Goal: Find specific page/section: Find specific page/section

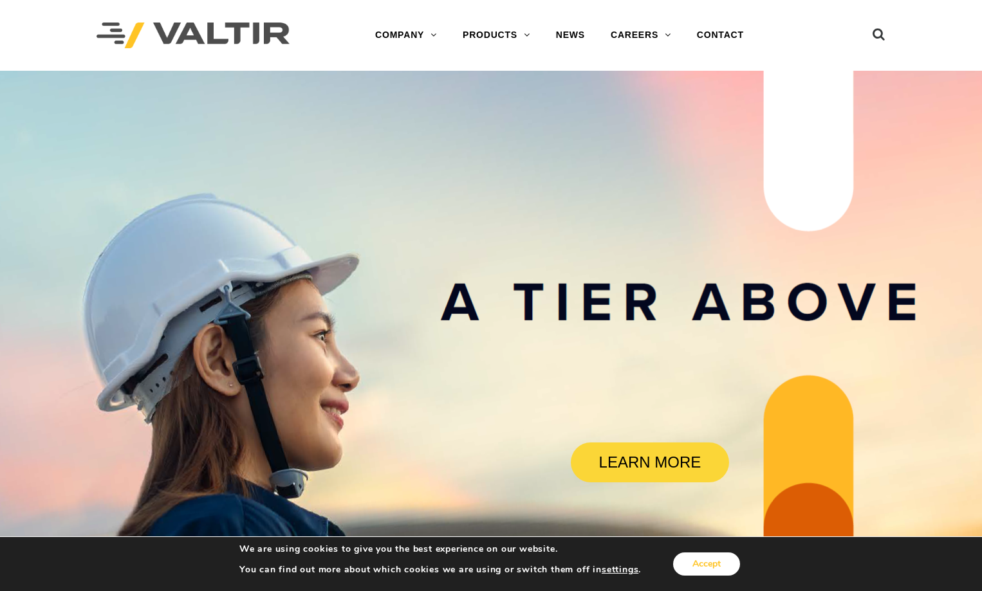
click at [705, 561] on button "Accept" at bounding box center [706, 564] width 67 height 23
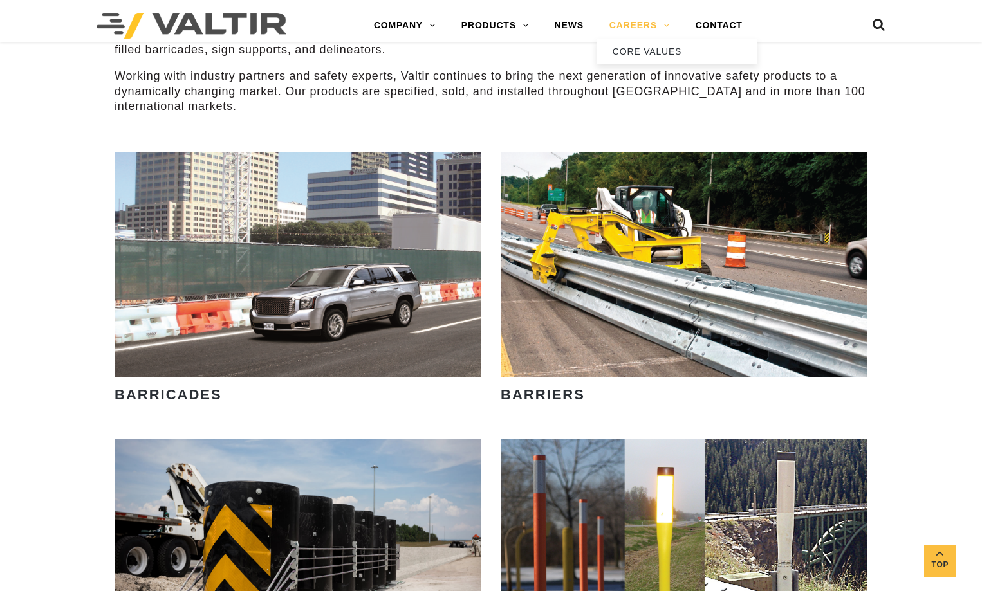
scroll to position [738, 0]
click at [637, 32] on link "CAREERS" at bounding box center [640, 26] width 86 height 26
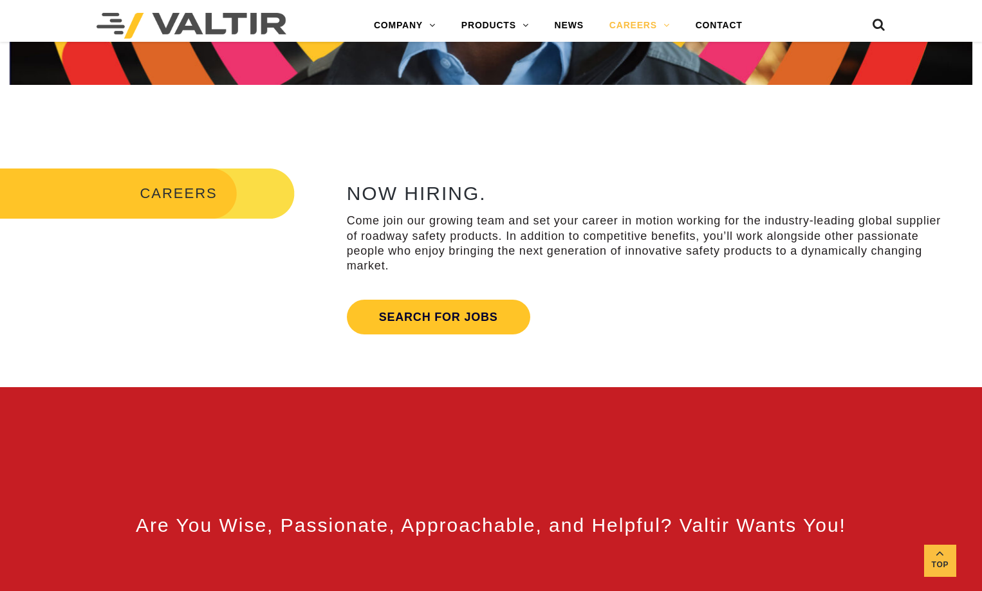
scroll to position [386, 0]
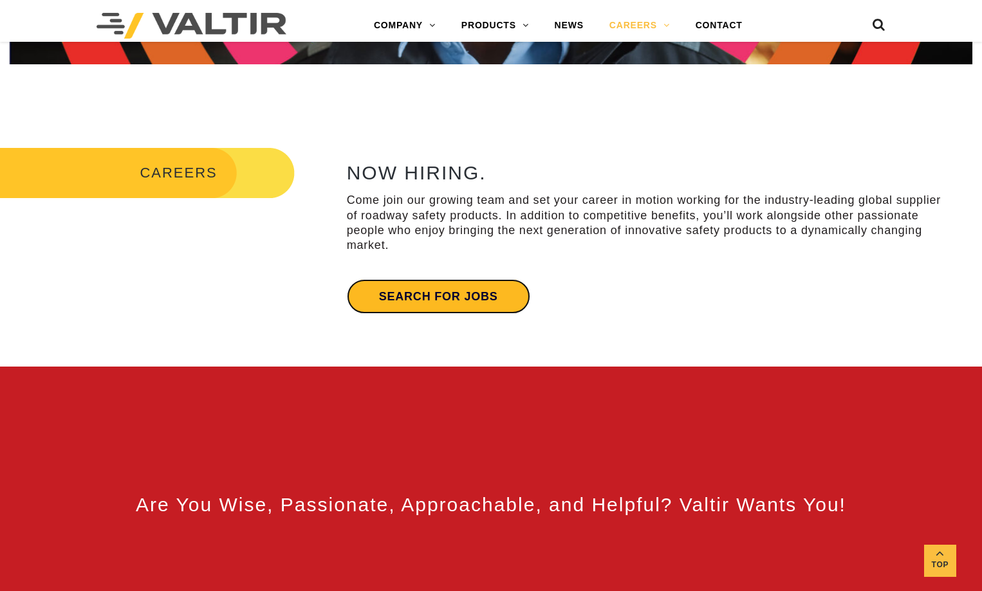
click at [421, 297] on link "Search for jobs" at bounding box center [438, 296] width 183 height 35
